Goal: Book appointment/travel/reservation

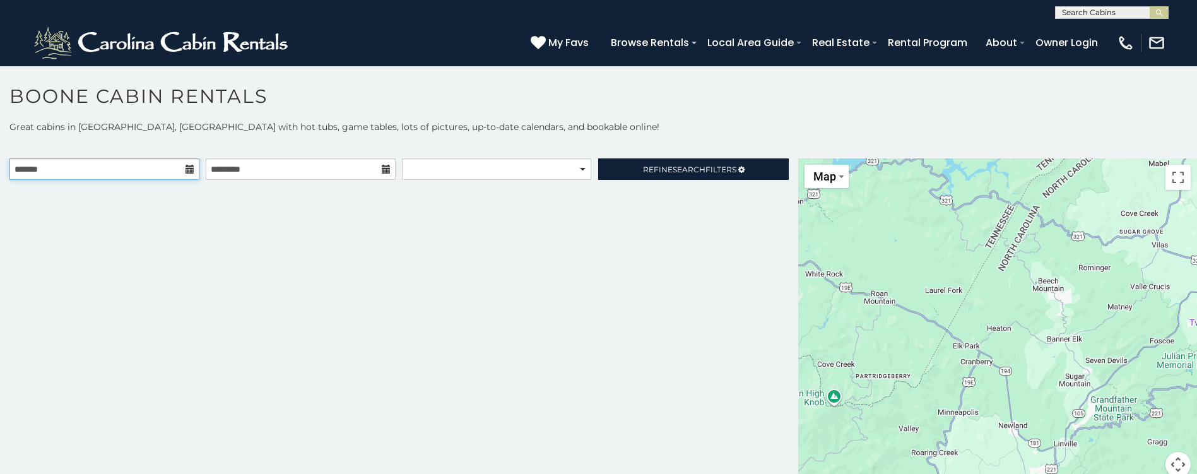
click at [105, 170] on input "text" at bounding box center [104, 168] width 190 height 21
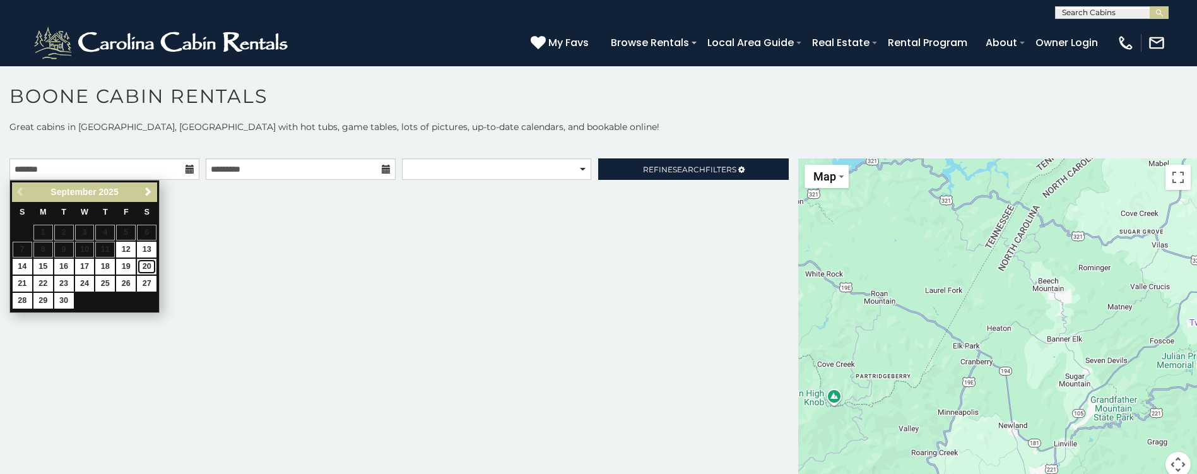
click at [149, 261] on link "20" at bounding box center [147, 267] width 20 height 16
type input "**********"
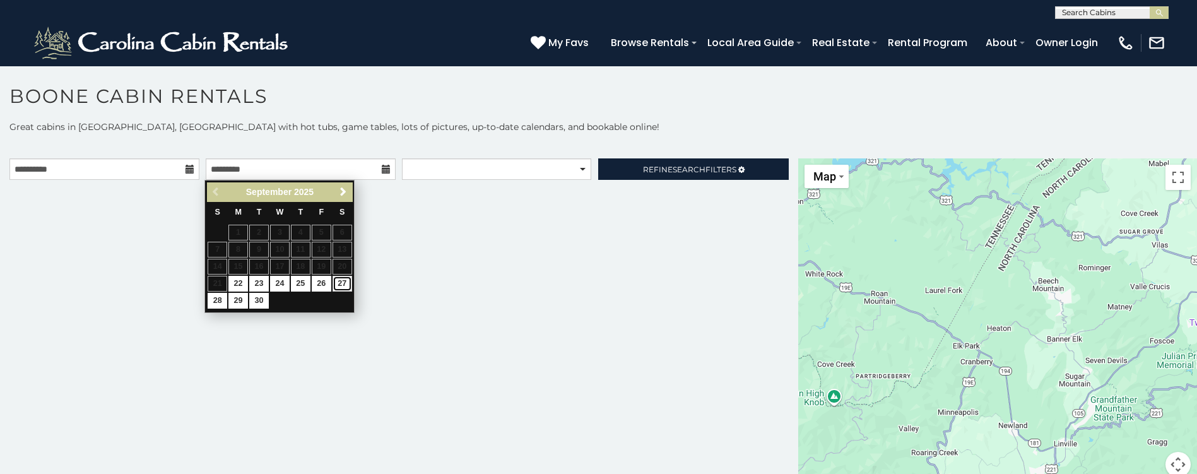
click at [343, 284] on link "27" at bounding box center [343, 284] width 20 height 16
type input "**********"
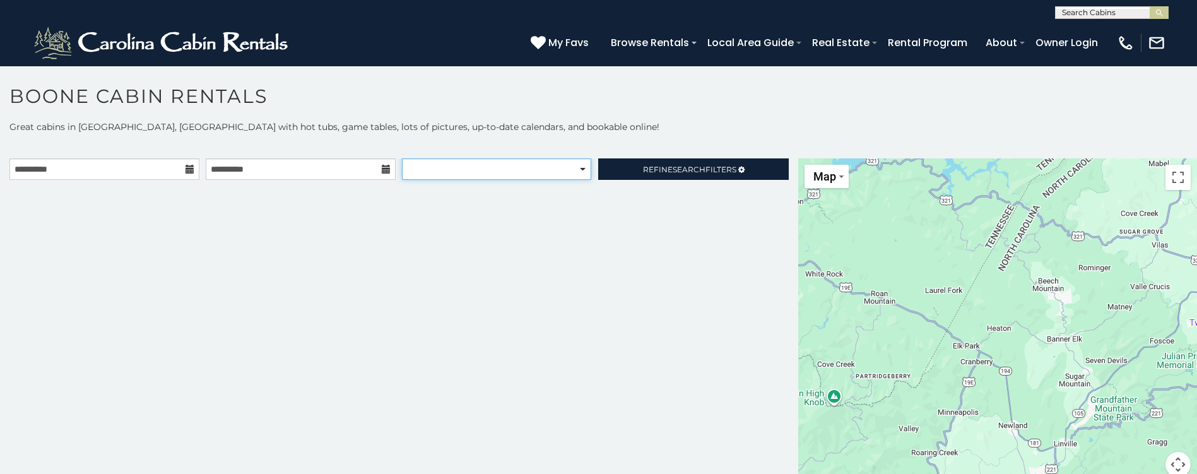
click at [521, 169] on select "**********" at bounding box center [496, 168] width 189 height 21
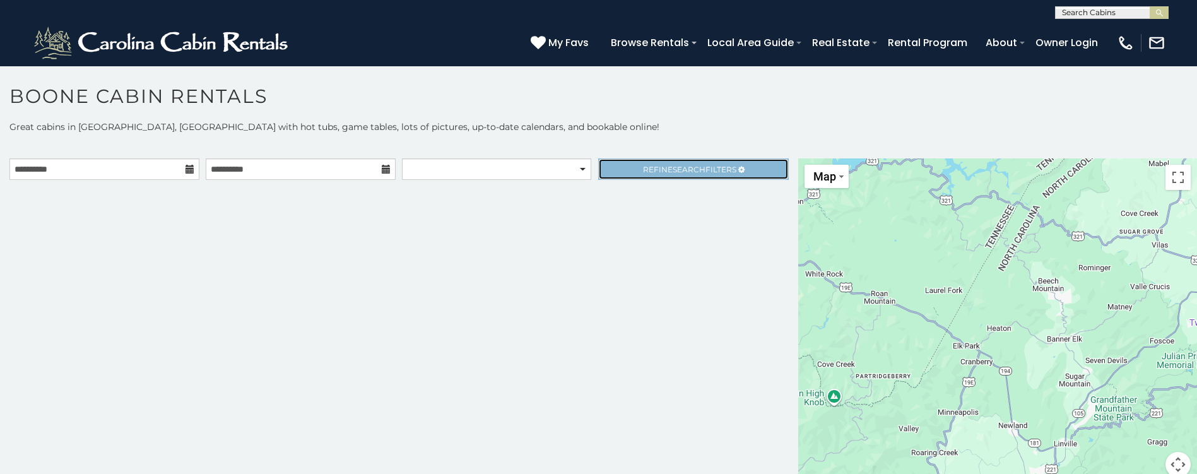
click at [683, 167] on span "Search" at bounding box center [689, 169] width 33 height 9
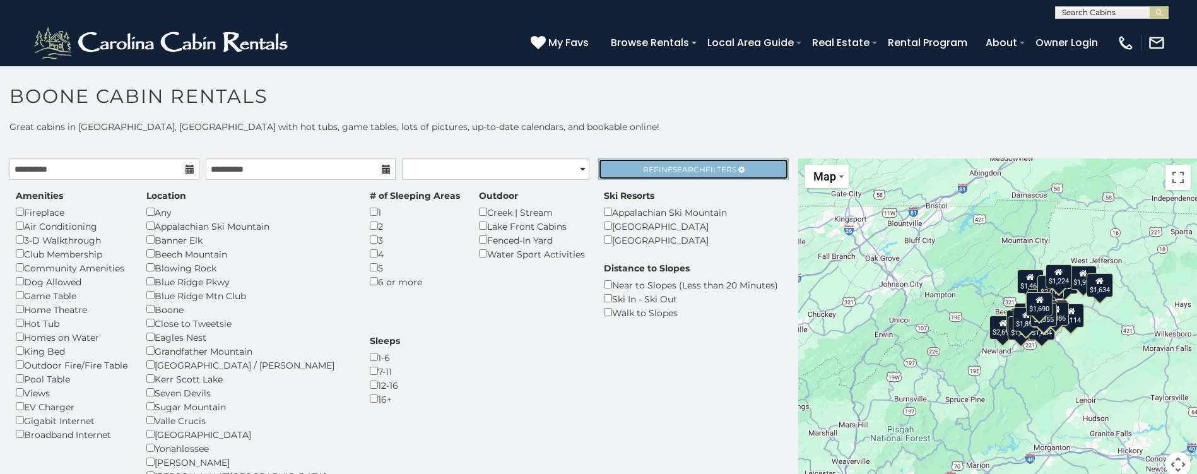
click at [658, 168] on span "Refine Search Filters" at bounding box center [689, 169] width 93 height 9
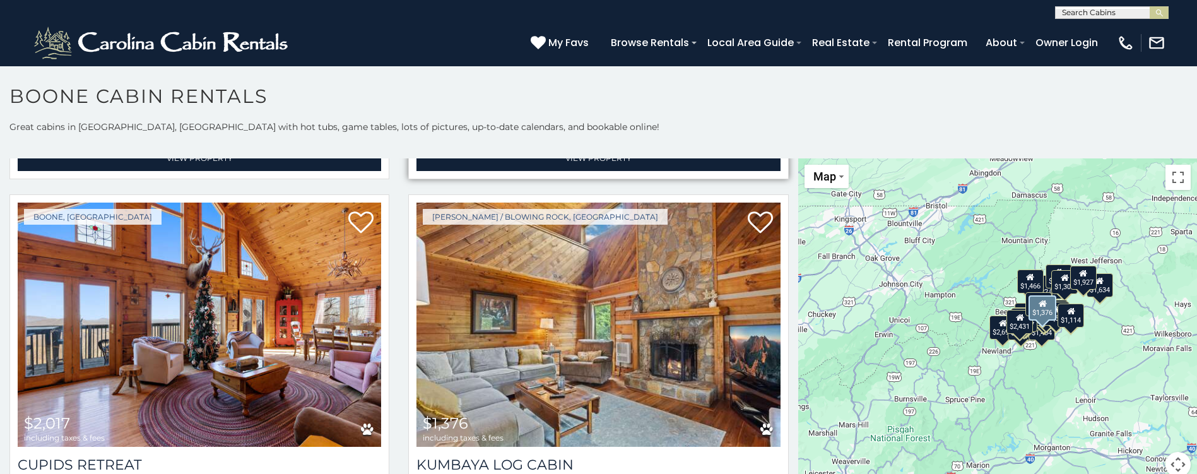
scroll to position [3283, 0]
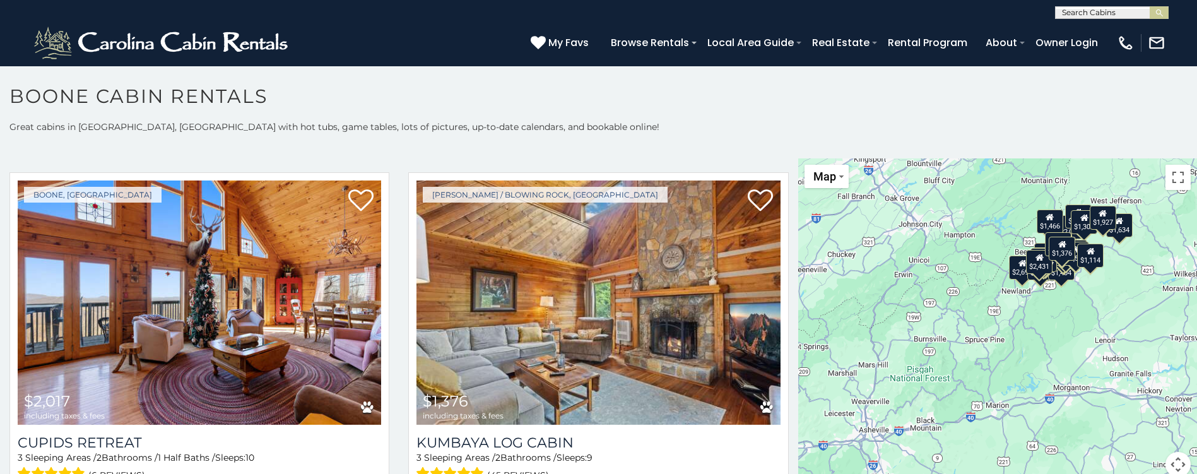
drag, startPoint x: 890, startPoint y: 299, endPoint x: 913, endPoint y: 238, distance: 64.9
click at [913, 238] on div "$1,466 $4,710 $1,466 $1,925 $2,897 $2,698 $2,431 $2,750 $2,537 $2,395 $1,308 $1…" at bounding box center [998, 325] width 399 height 334
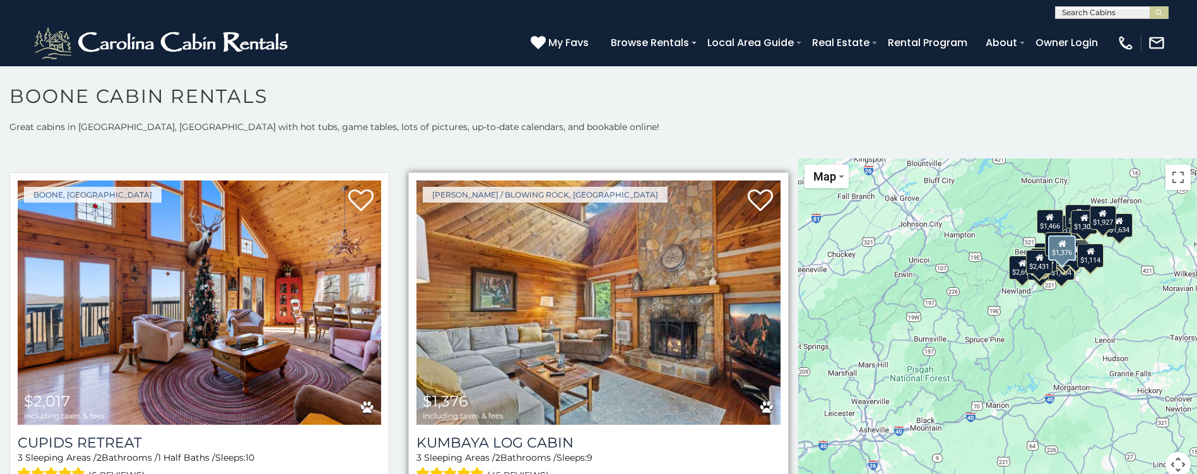
click at [594, 270] on img at bounding box center [599, 303] width 364 height 244
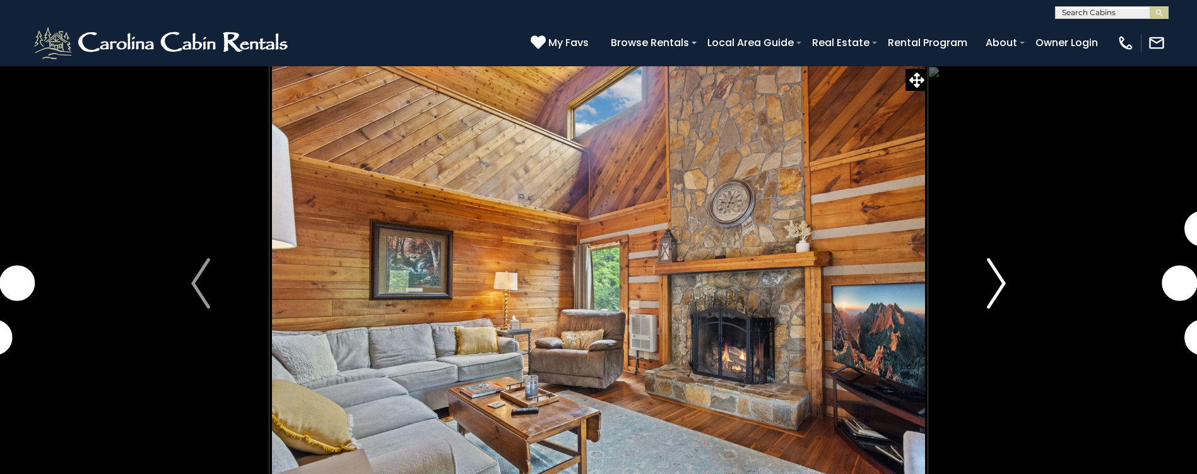
click at [999, 282] on img "Next" at bounding box center [996, 283] width 19 height 51
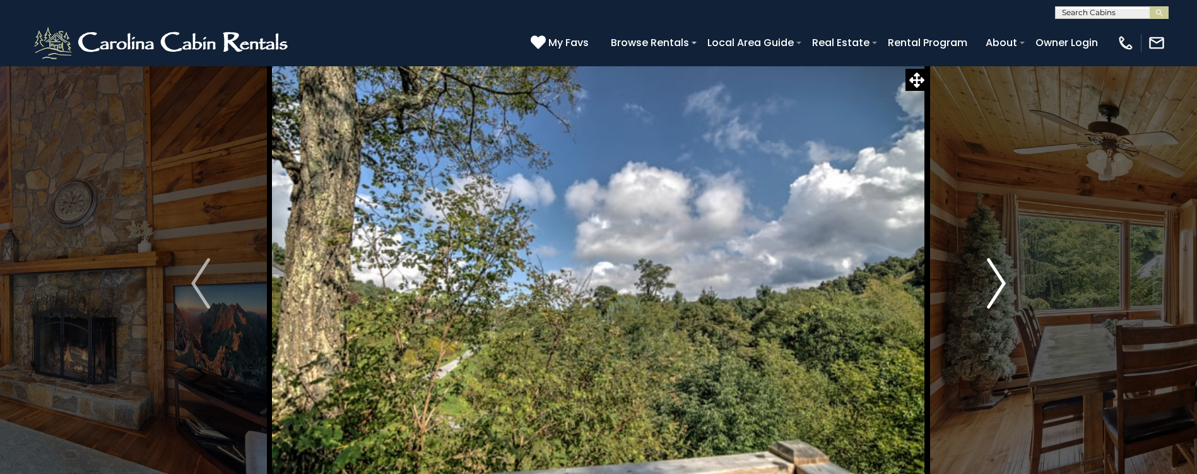
click at [999, 282] on img "Next" at bounding box center [996, 283] width 19 height 51
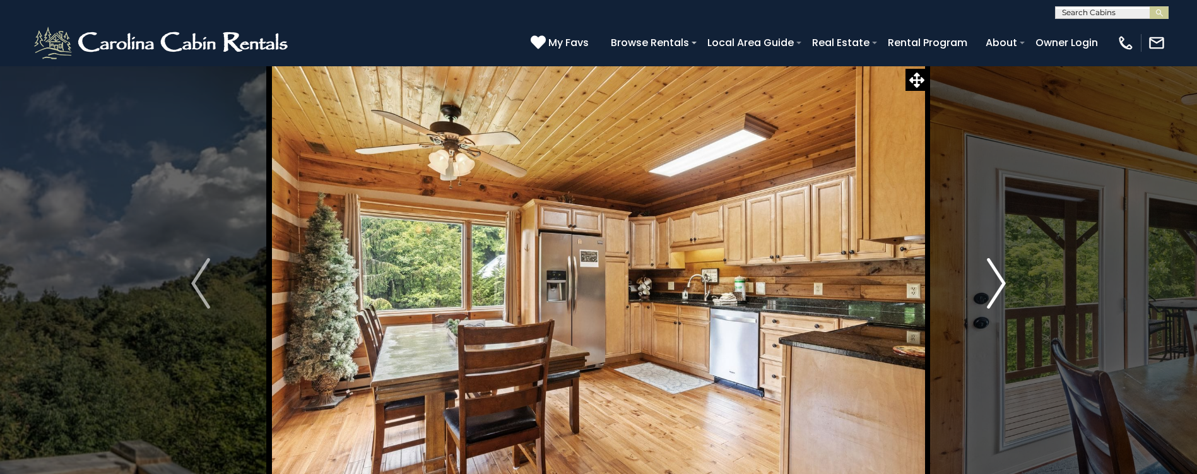
click at [999, 282] on img "Next" at bounding box center [996, 283] width 19 height 51
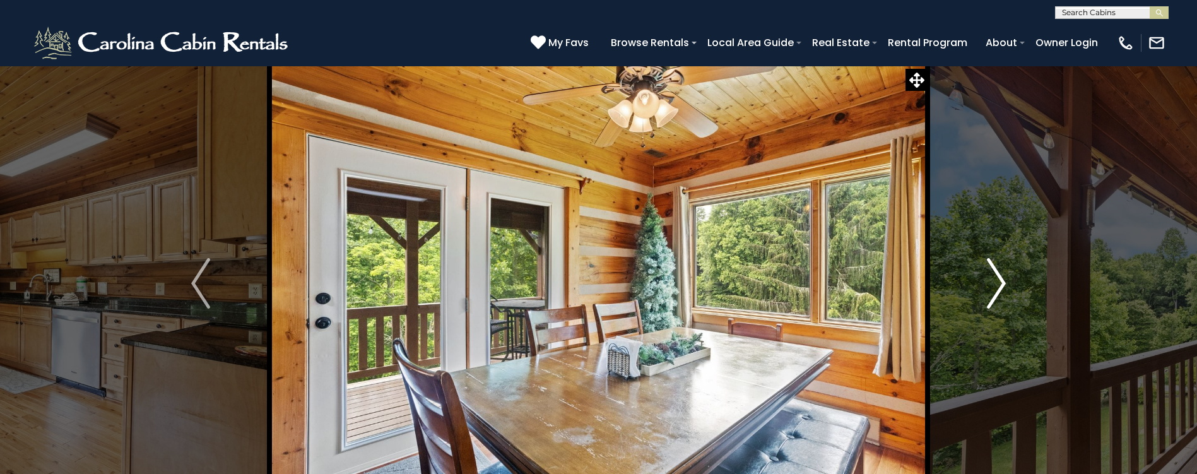
click at [999, 282] on img "Next" at bounding box center [996, 283] width 19 height 51
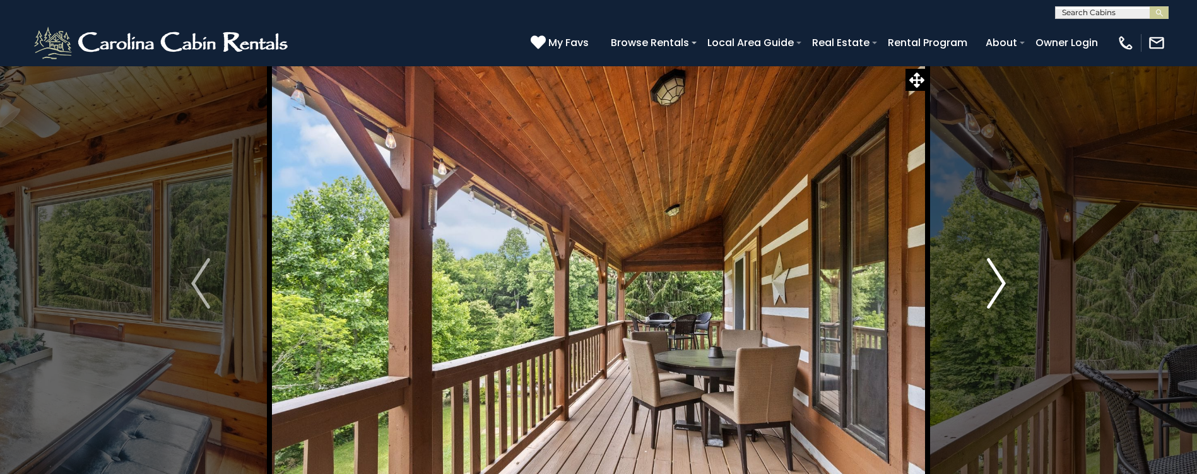
click at [999, 282] on img "Next" at bounding box center [996, 283] width 19 height 51
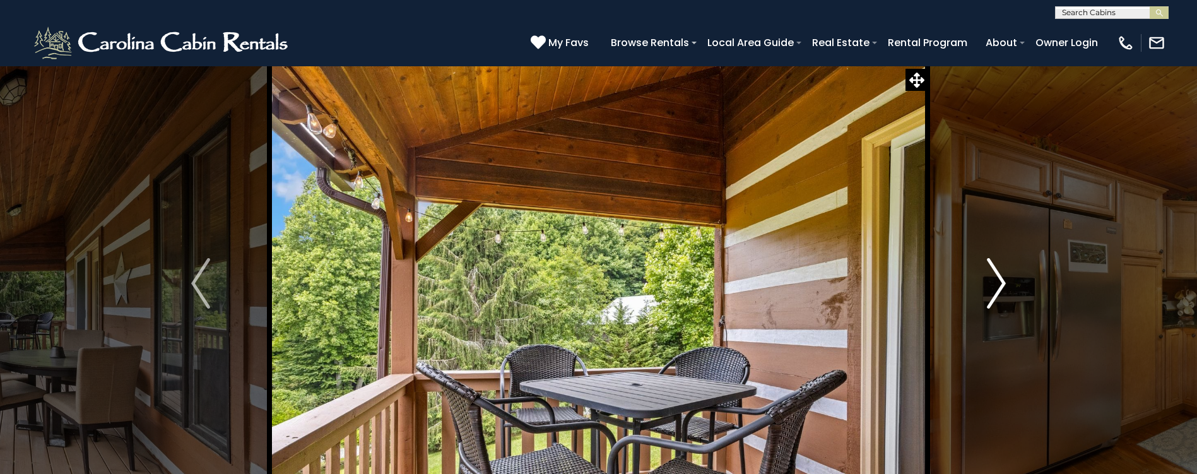
click at [999, 282] on img "Next" at bounding box center [996, 283] width 19 height 51
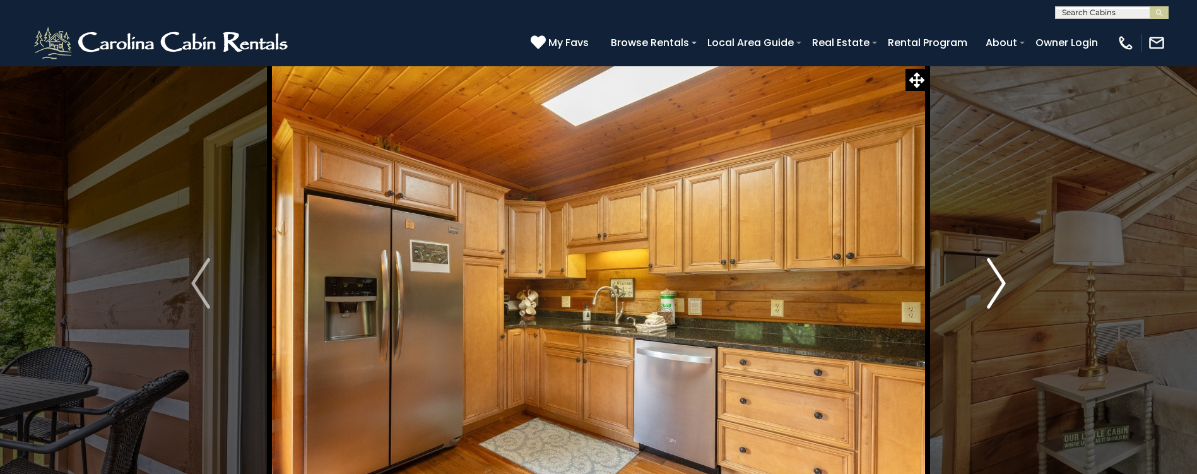
click at [999, 282] on img "Next" at bounding box center [996, 283] width 19 height 51
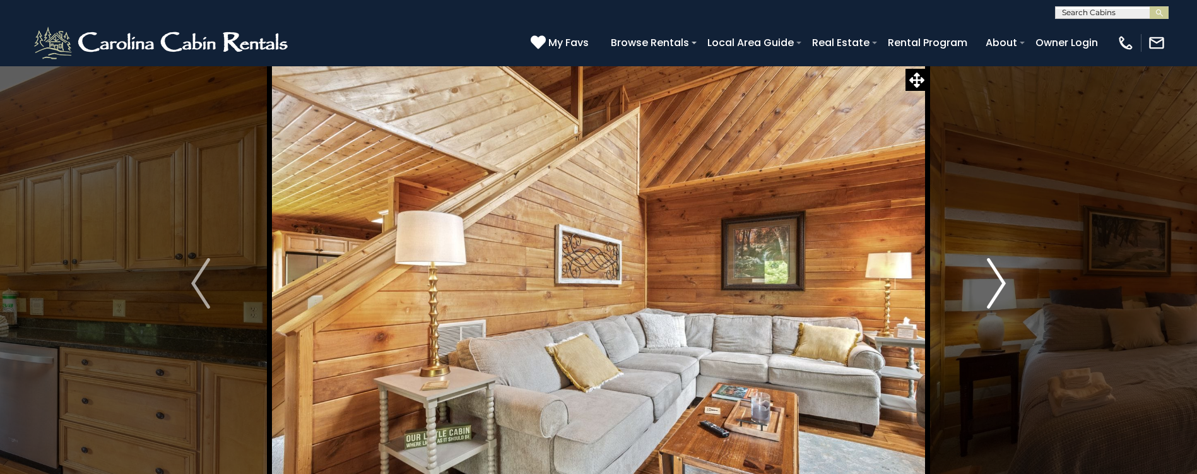
click at [999, 282] on img "Next" at bounding box center [996, 283] width 19 height 51
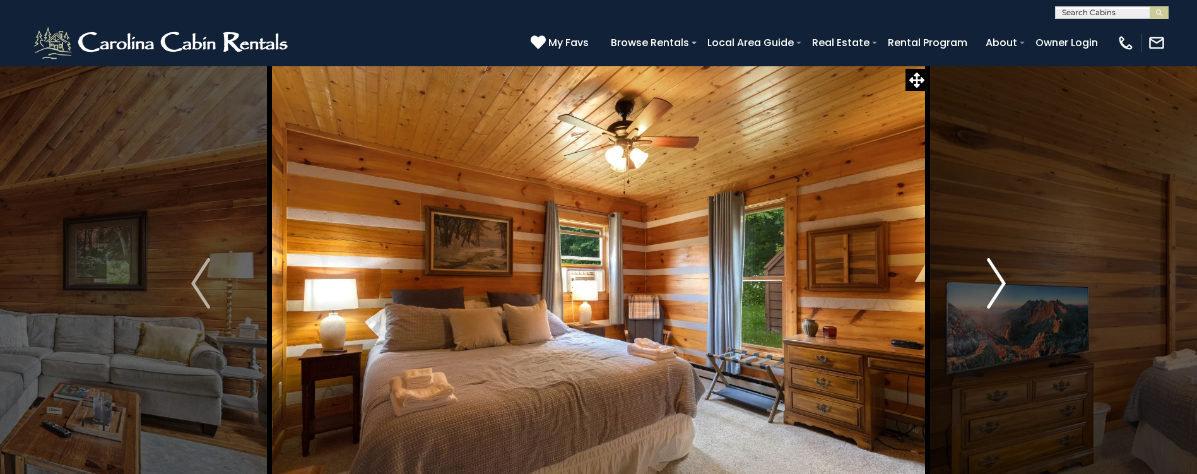
click at [999, 282] on img "Next" at bounding box center [996, 283] width 19 height 51
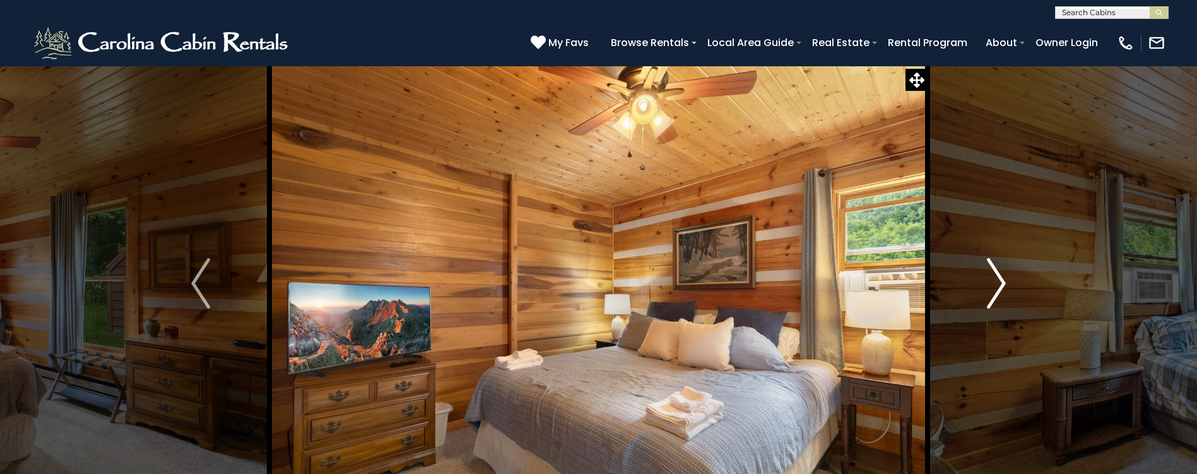
click at [999, 282] on img "Next" at bounding box center [996, 283] width 19 height 51
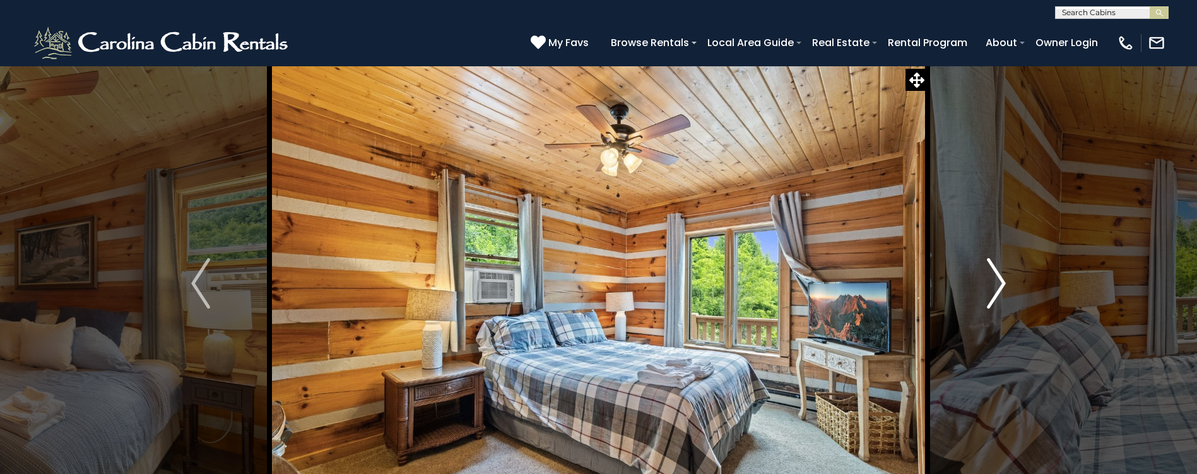
click at [999, 282] on img "Next" at bounding box center [996, 283] width 19 height 51
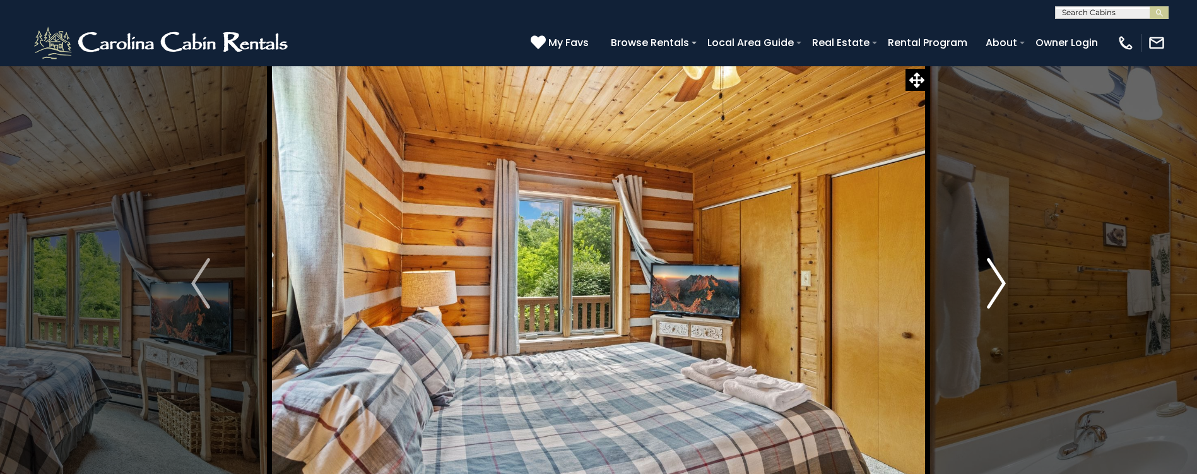
click at [999, 282] on img "Next" at bounding box center [996, 283] width 19 height 51
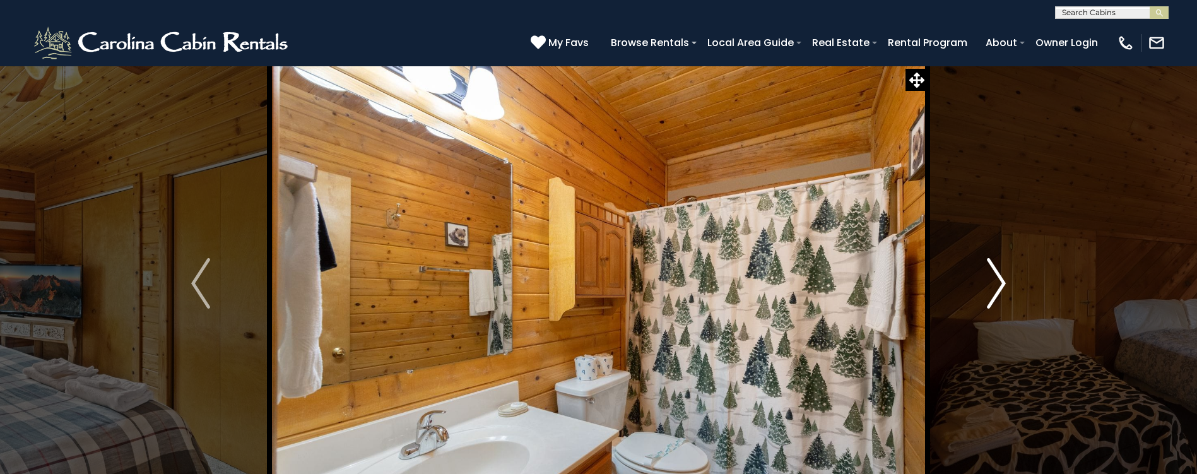
click at [999, 282] on img "Next" at bounding box center [996, 283] width 19 height 51
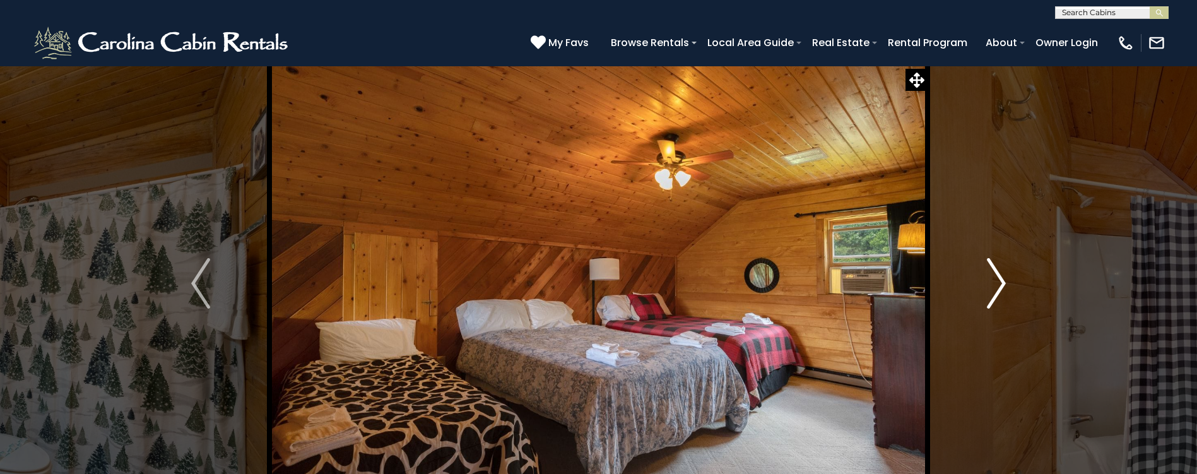
click at [999, 282] on img "Next" at bounding box center [996, 283] width 19 height 51
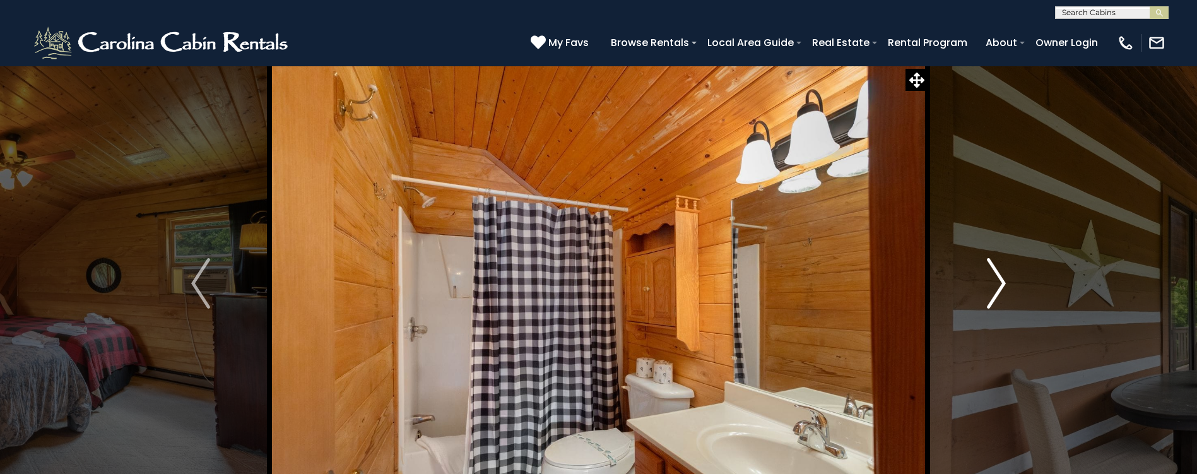
click at [999, 282] on img "Next" at bounding box center [996, 283] width 19 height 51
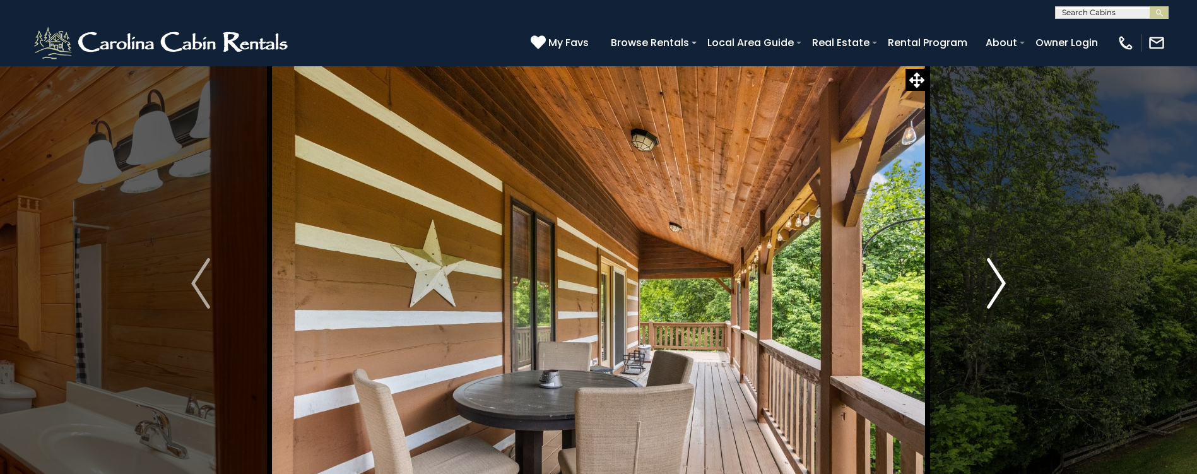
click at [999, 282] on img "Next" at bounding box center [996, 283] width 19 height 51
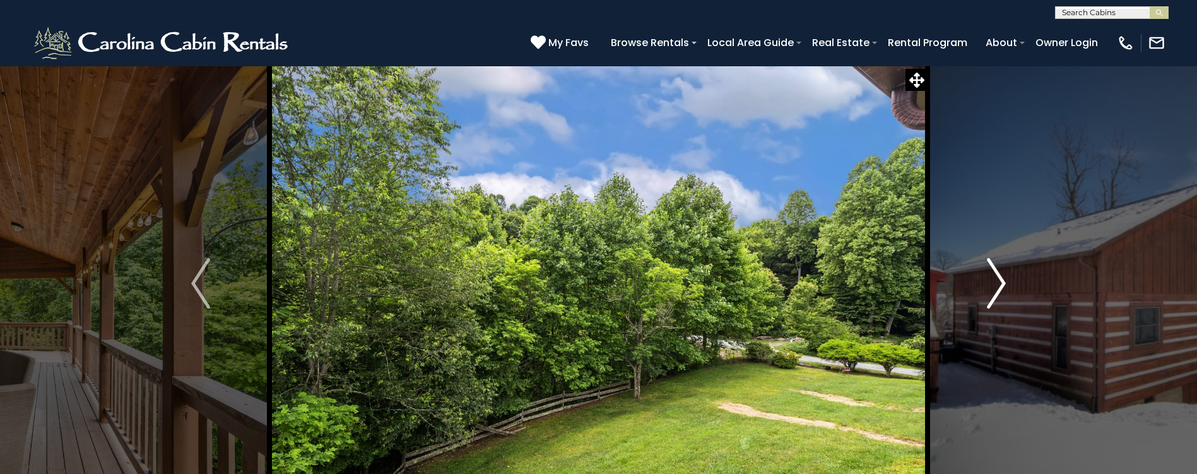
click at [999, 282] on img "Next" at bounding box center [996, 283] width 19 height 51
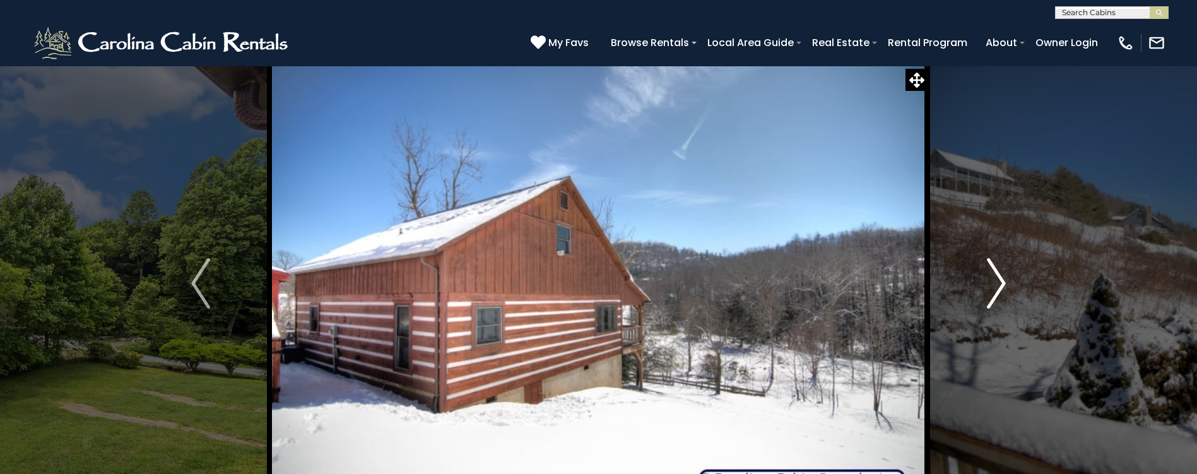
click at [999, 282] on img "Next" at bounding box center [996, 283] width 19 height 51
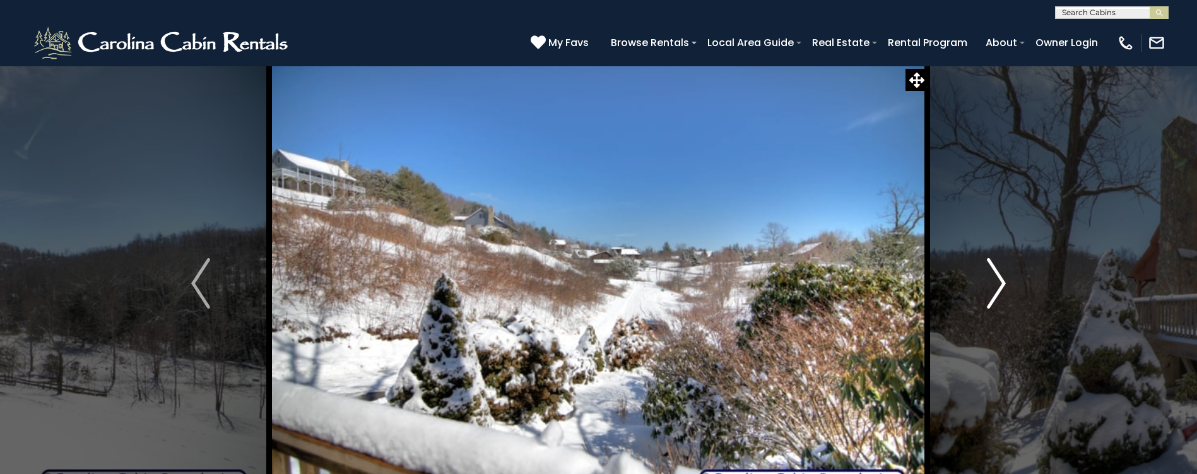
click at [999, 282] on img "Next" at bounding box center [996, 283] width 19 height 51
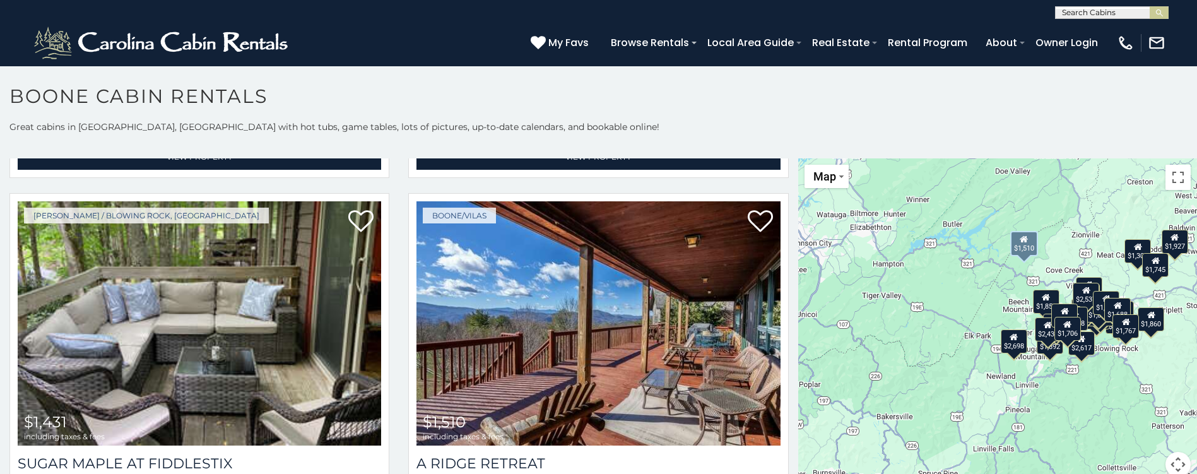
scroll to position [4734, 0]
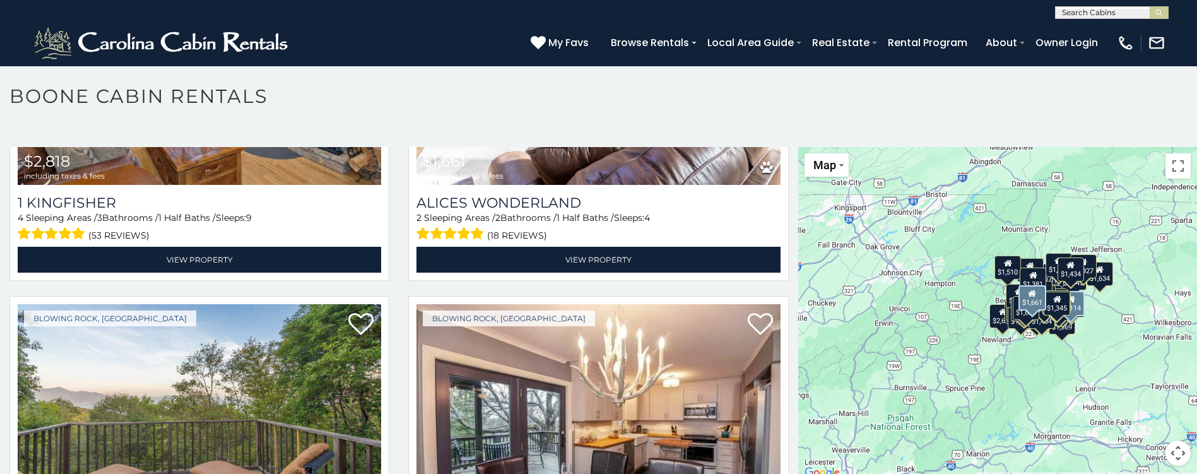
scroll to position [10454, 0]
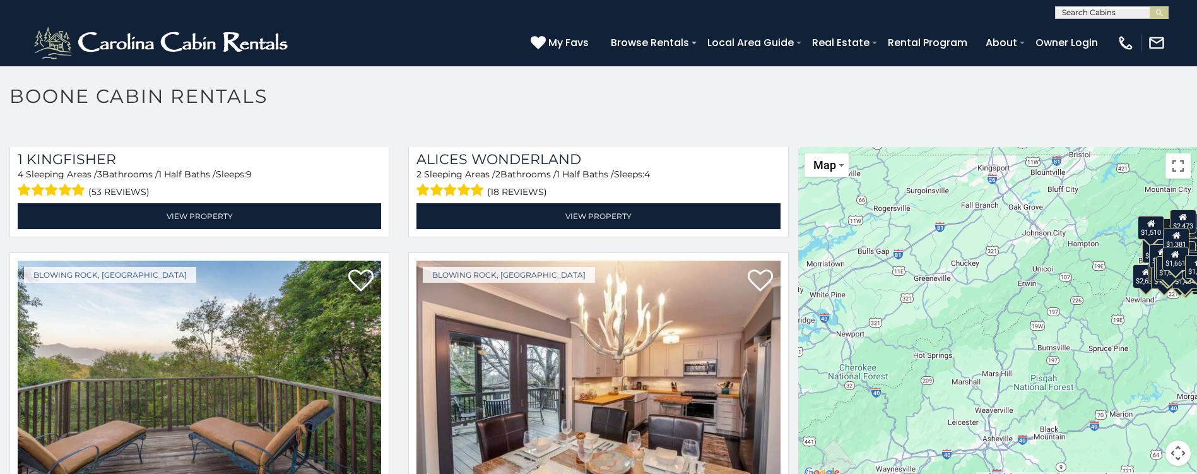
drag, startPoint x: 939, startPoint y: 299, endPoint x: 1081, endPoint y: 261, distance: 146.4
click at [1081, 261] on div "$4,710 $2,897 $3,231 $1,925 $2,698 $2,617 $1,927 $2,431 $1,832 $2,750 $2,537 $2…" at bounding box center [998, 314] width 399 height 334
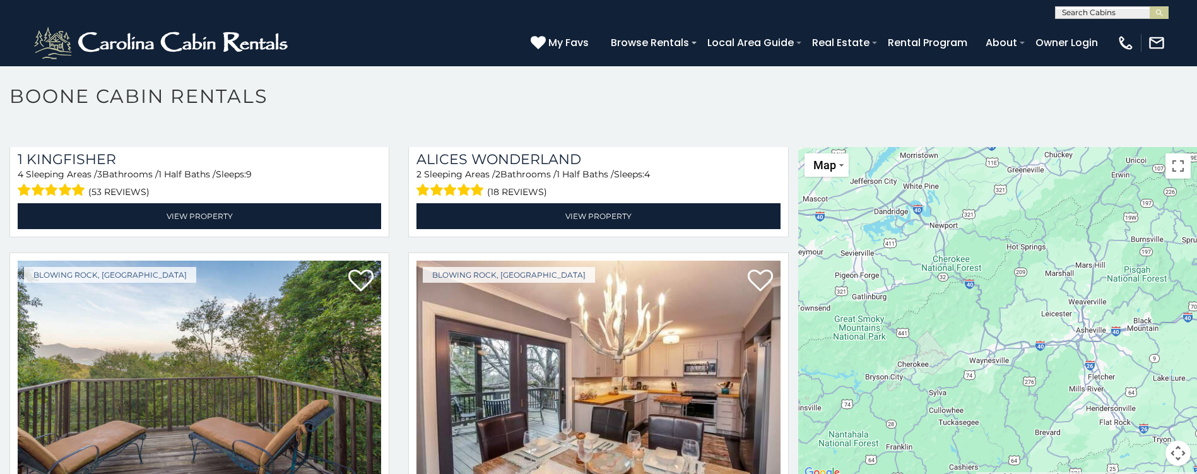
drag, startPoint x: 962, startPoint y: 346, endPoint x: 1058, endPoint y: 234, distance: 147.3
click at [1058, 234] on div "$4,710 $2,897 $3,231 $1,925 $2,698 $2,617 $1,927 $2,431 $1,832 $2,750 $2,537 $2…" at bounding box center [998, 314] width 399 height 334
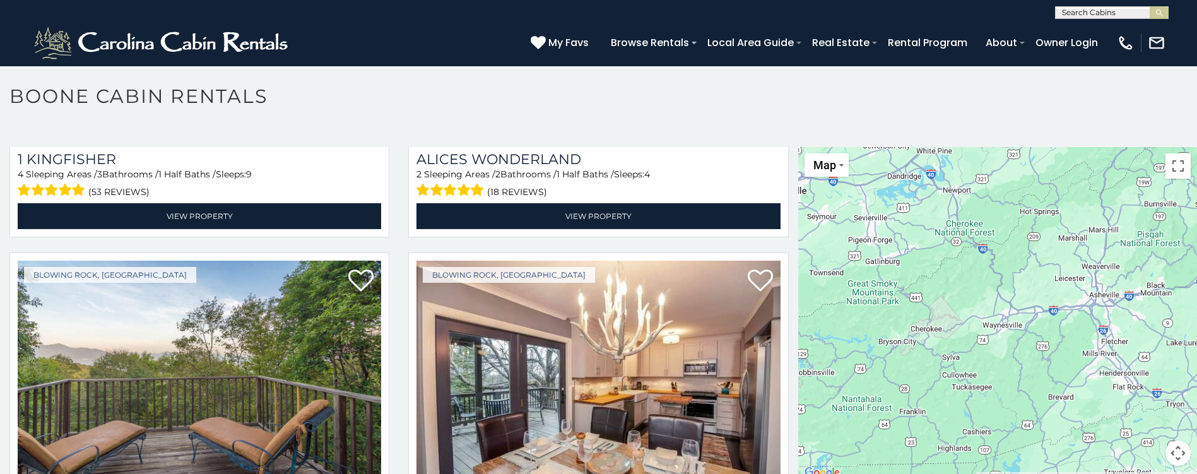
drag, startPoint x: 937, startPoint y: 364, endPoint x: 949, endPoint y: 330, distance: 36.4
click at [949, 330] on div "$4,710 $2,897 $3,231 $1,925 $2,698 $2,617 $1,927 $2,431 $1,832 $2,750 $2,537 $2…" at bounding box center [998, 314] width 399 height 334
